Goal: Task Accomplishment & Management: Use online tool/utility

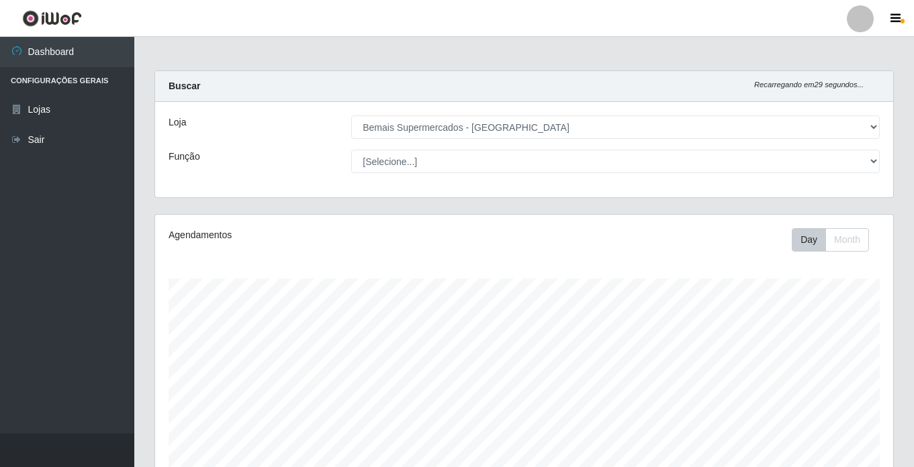
select select "250"
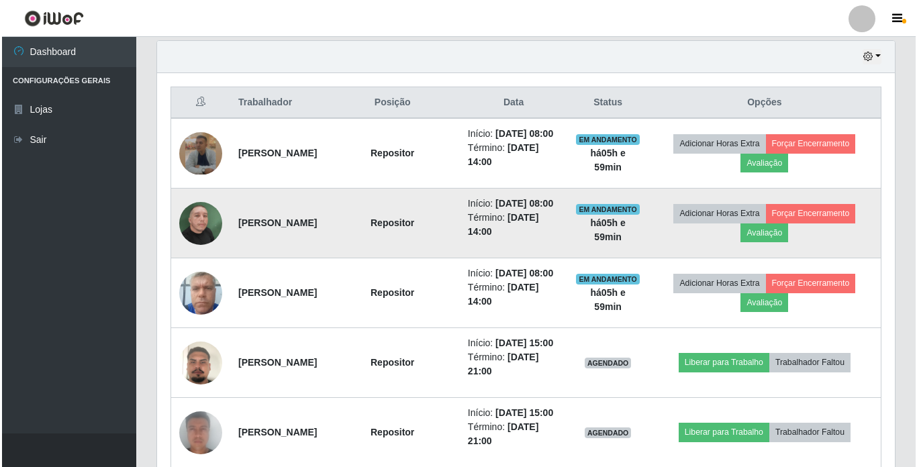
scroll to position [279, 738]
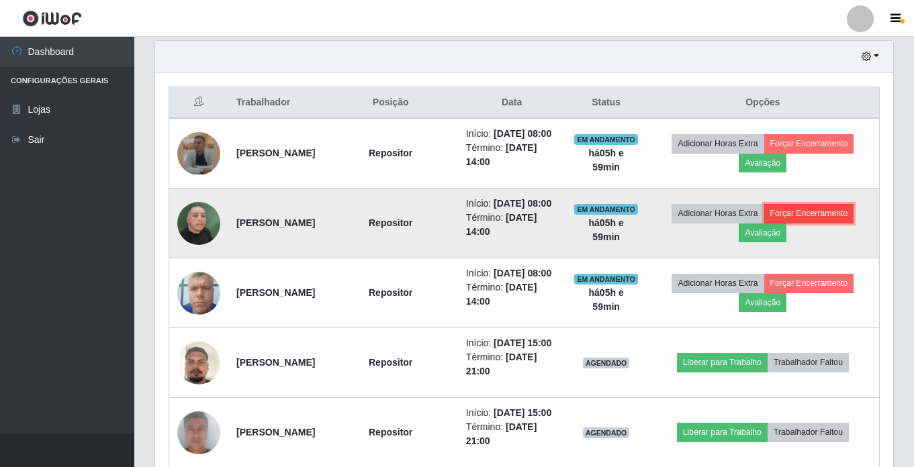
click at [764, 223] on button "Forçar Encerramento" at bounding box center [809, 213] width 90 height 19
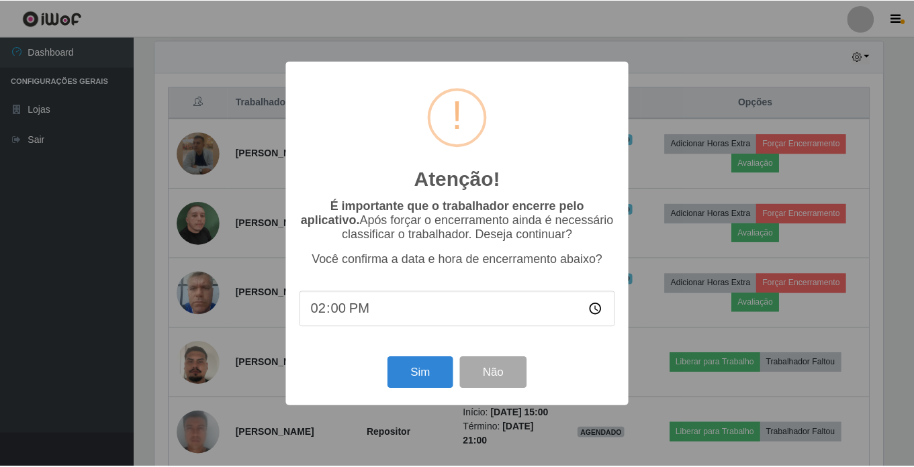
scroll to position [279, 731]
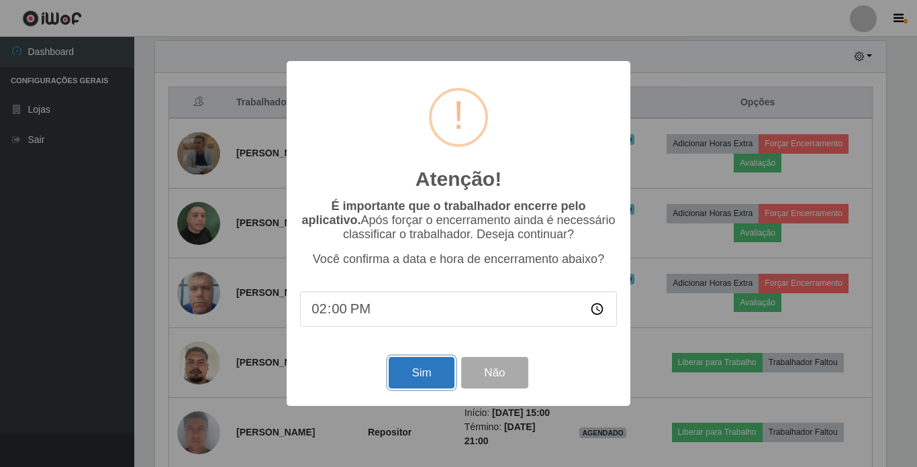
click at [444, 377] on button "Sim" at bounding box center [421, 373] width 65 height 32
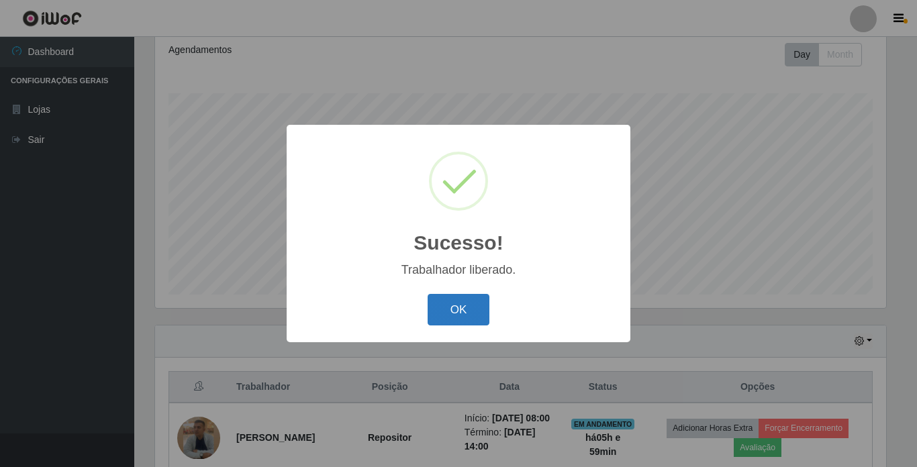
click at [451, 297] on button "OK" at bounding box center [459, 310] width 62 height 32
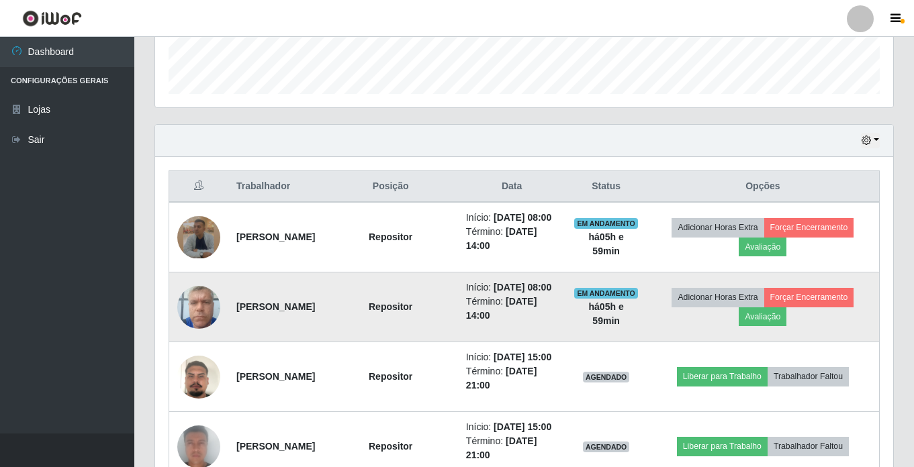
scroll to position [387, 0]
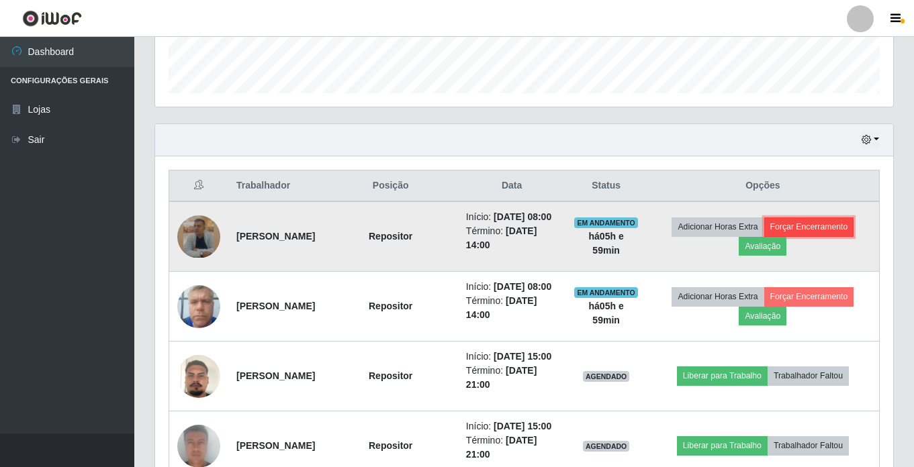
click at [764, 236] on button "Forçar Encerramento" at bounding box center [809, 227] width 90 height 19
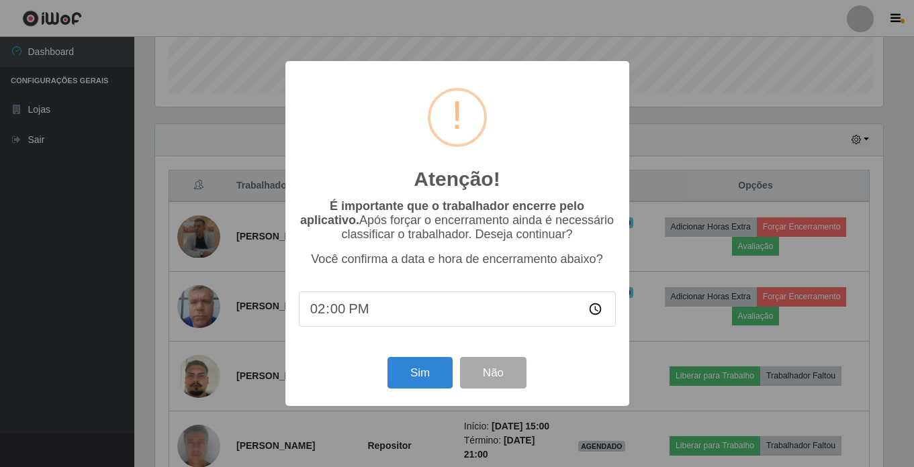
scroll to position [279, 731]
click at [402, 381] on button "Sim" at bounding box center [421, 373] width 65 height 32
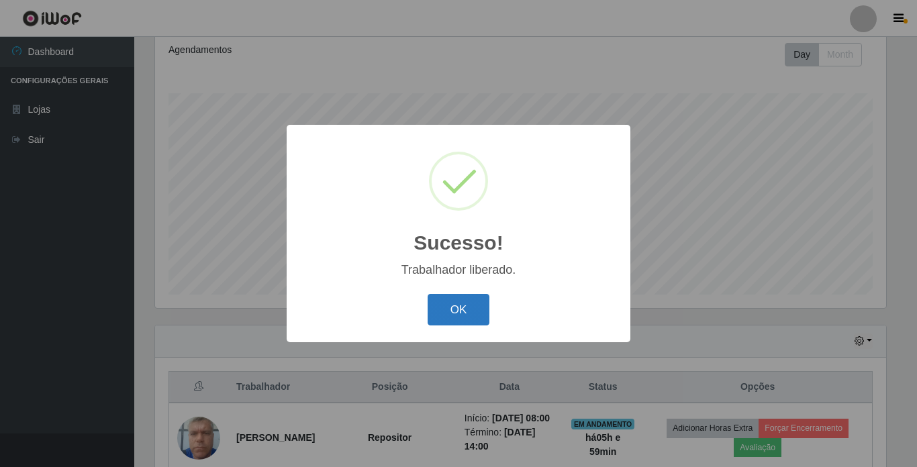
click at [473, 326] on button "OK" at bounding box center [459, 310] width 62 height 32
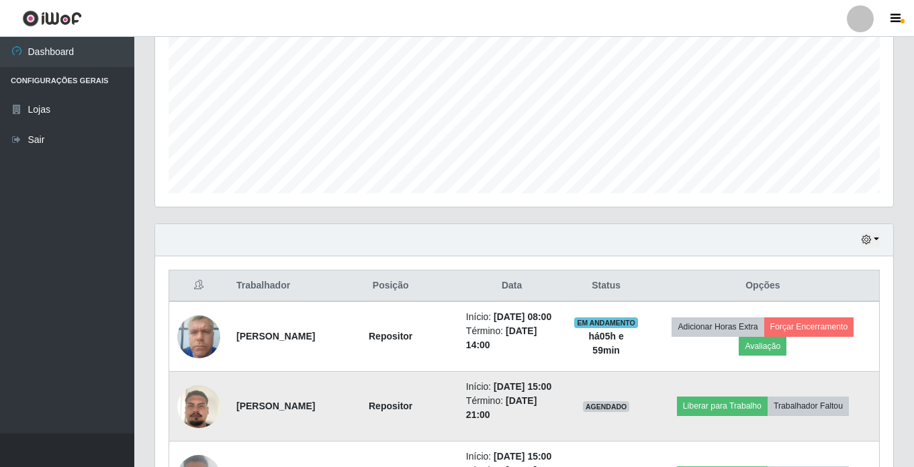
scroll to position [454, 0]
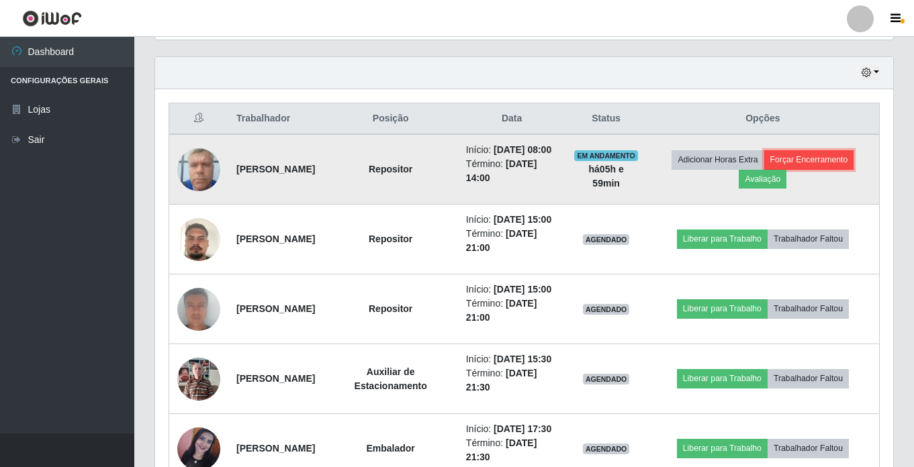
click at [764, 169] on button "Forçar Encerramento" at bounding box center [809, 159] width 90 height 19
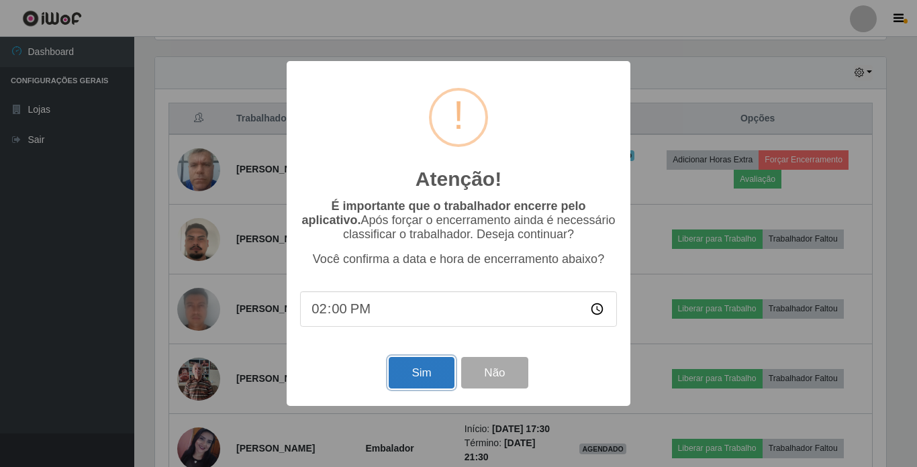
click at [406, 361] on button "Sim" at bounding box center [421, 373] width 65 height 32
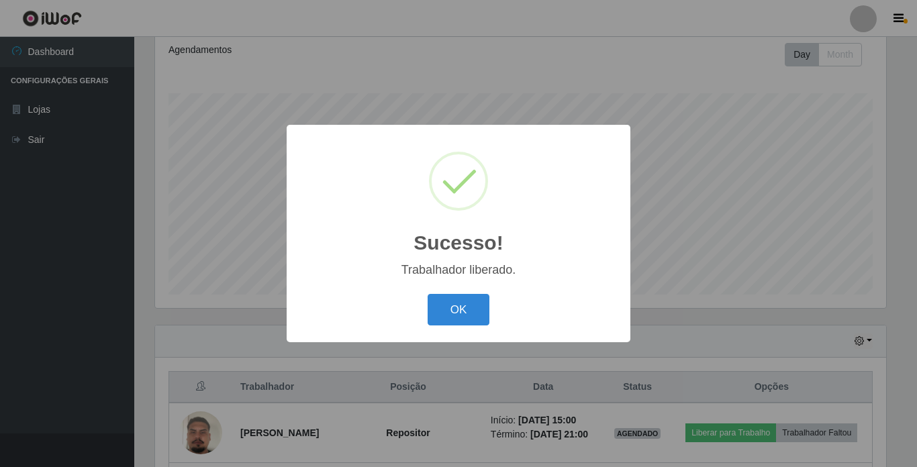
click at [438, 304] on button "OK" at bounding box center [459, 310] width 62 height 32
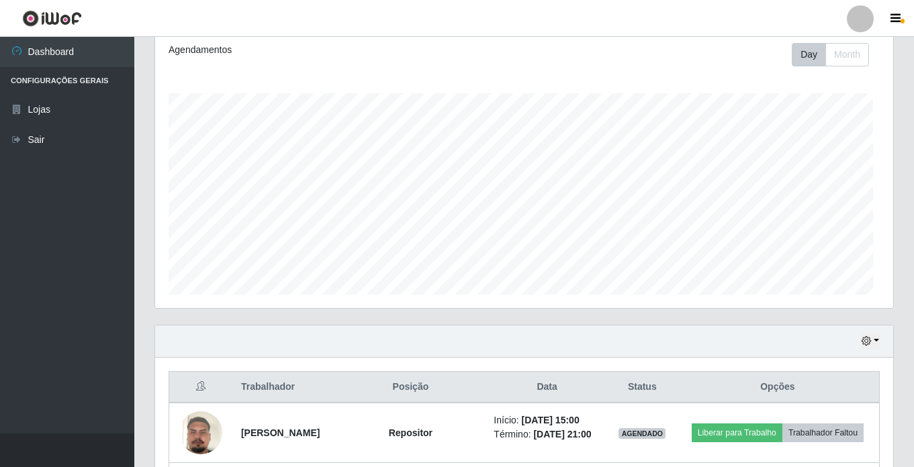
scroll to position [0, 0]
